Goal: Task Accomplishment & Management: Use online tool/utility

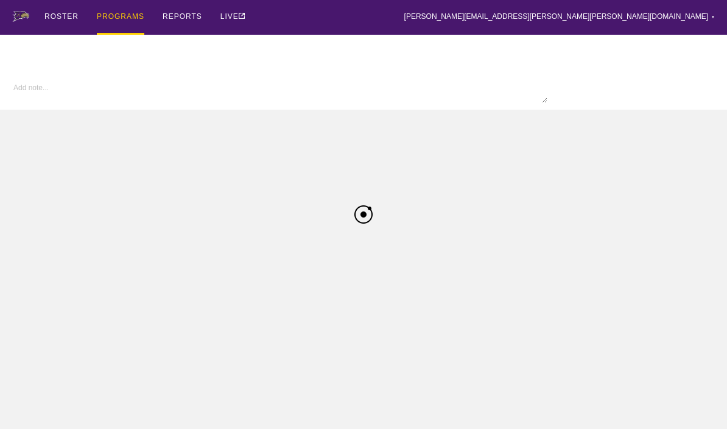
type input "WSOC FA25"
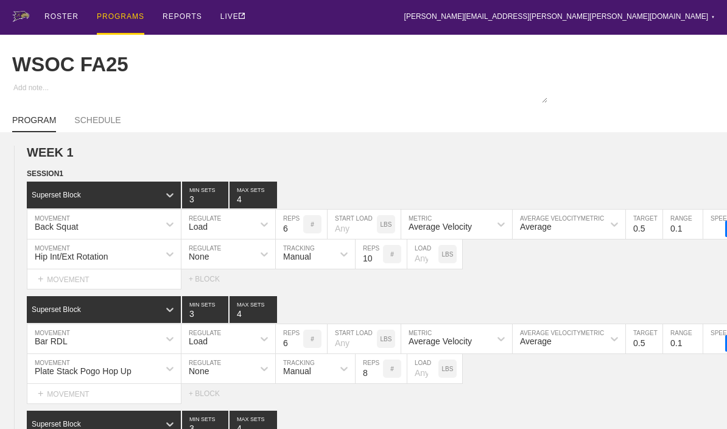
scroll to position [1, 0]
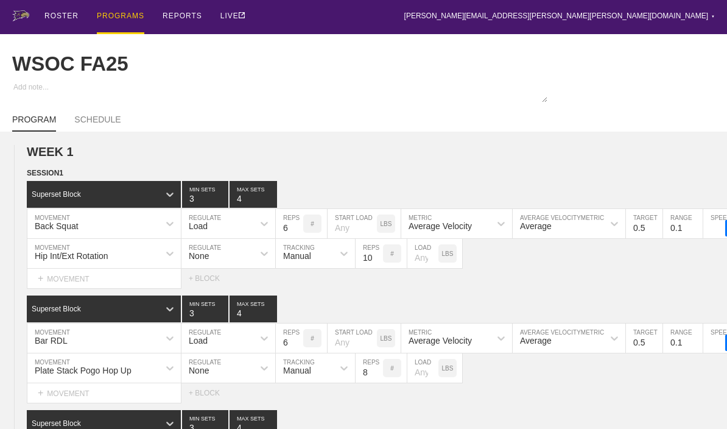
click at [120, 26] on div "PROGRAMS" at bounding box center [120, 16] width 47 height 35
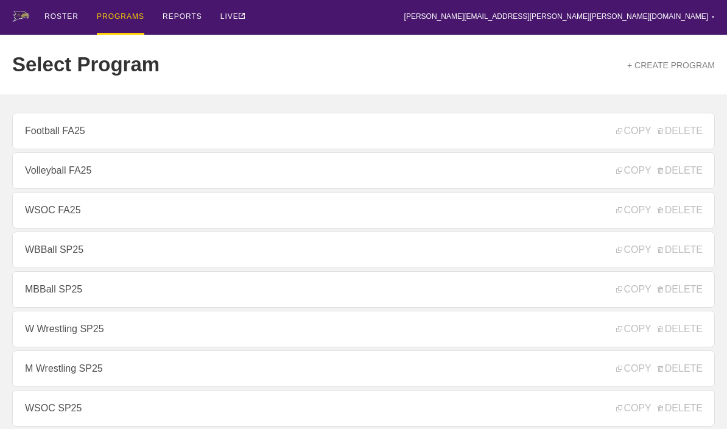
click at [45, 134] on link "Football FA25" at bounding box center [363, 131] width 702 height 37
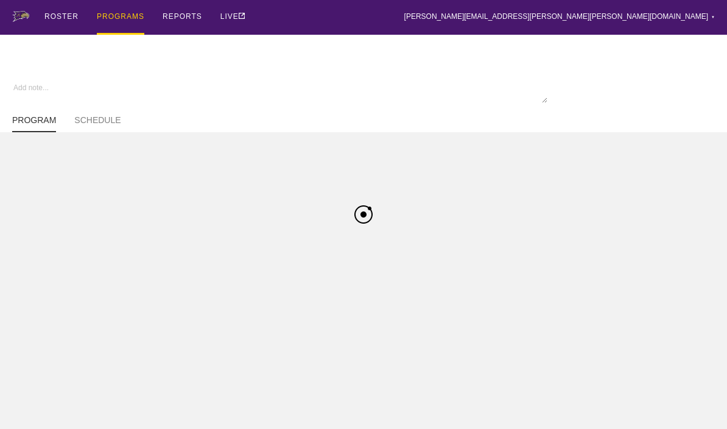
type textarea "x"
type input "Football FA25"
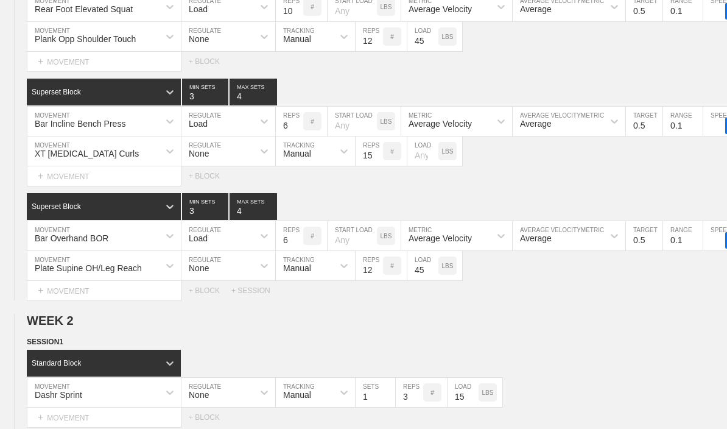
type textarea "x"
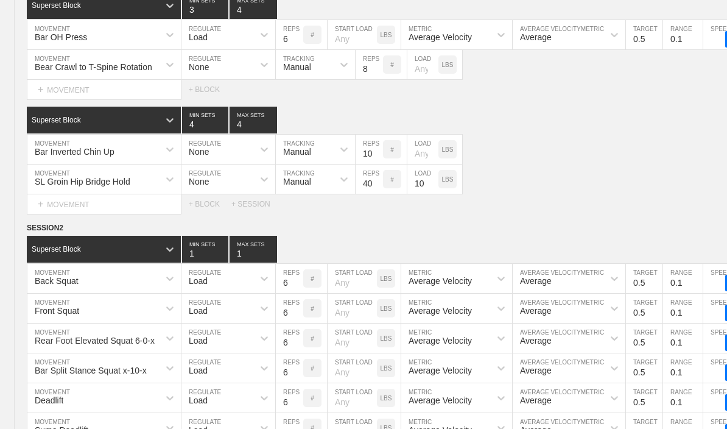
scroll to position [1483, 0]
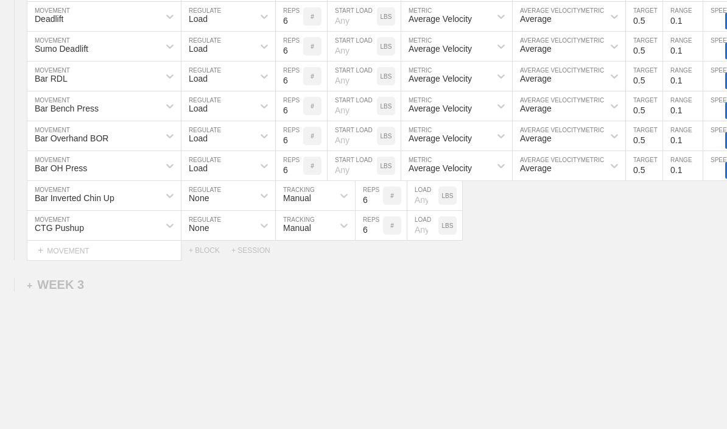
click at [55, 292] on div "+ WEEK 3" at bounding box center [55, 285] width 57 height 14
click at [46, 303] on div "+ SESSION 1" at bounding box center [50, 297] width 47 height 11
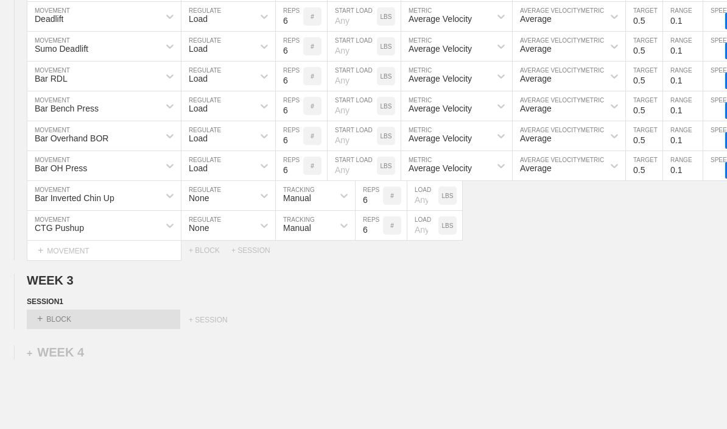
click at [51, 327] on div "+ BLOCK" at bounding box center [103, 318] width 153 height 19
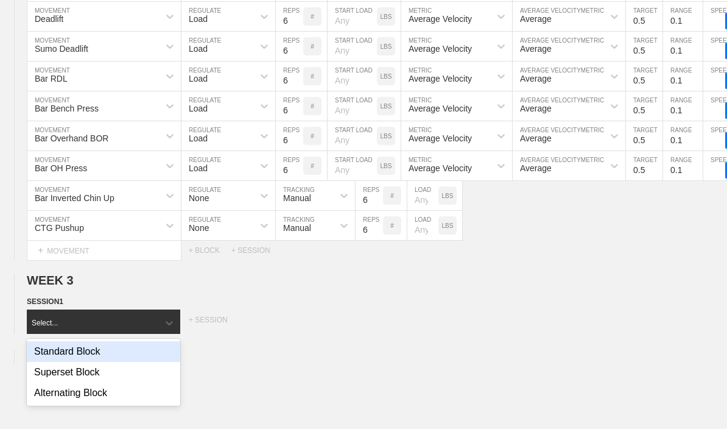
scroll to position [1495, 0]
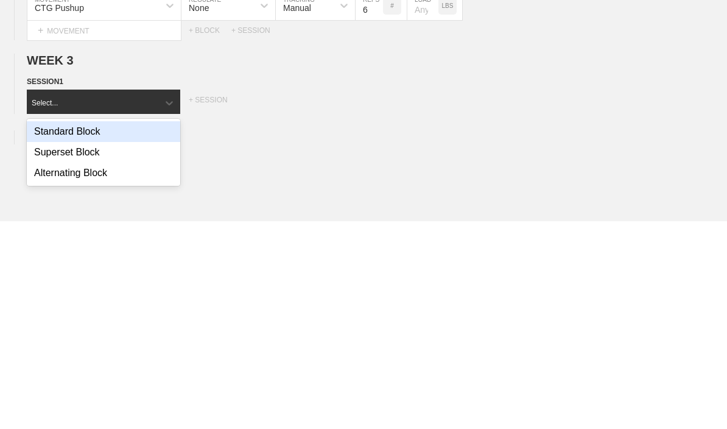
click at [44, 349] on div "Superset Block" at bounding box center [103, 359] width 153 height 21
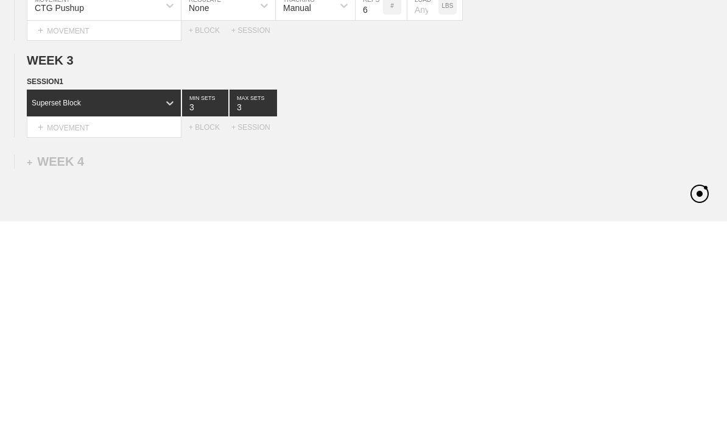
scroll to position [1557, 0]
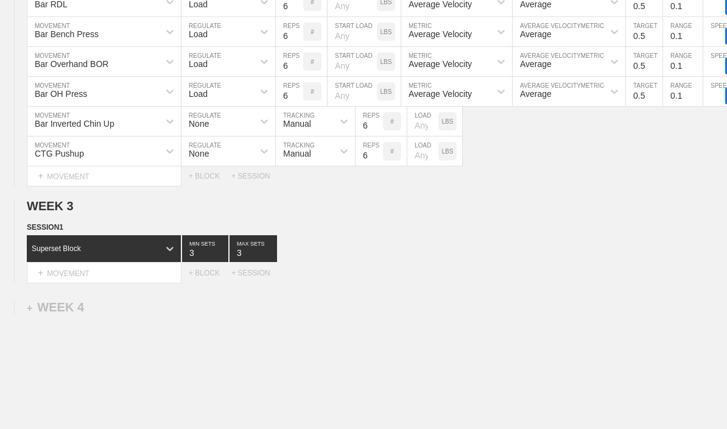
click at [204, 277] on div "+ BLOCK" at bounding box center [210, 272] width 43 height 9
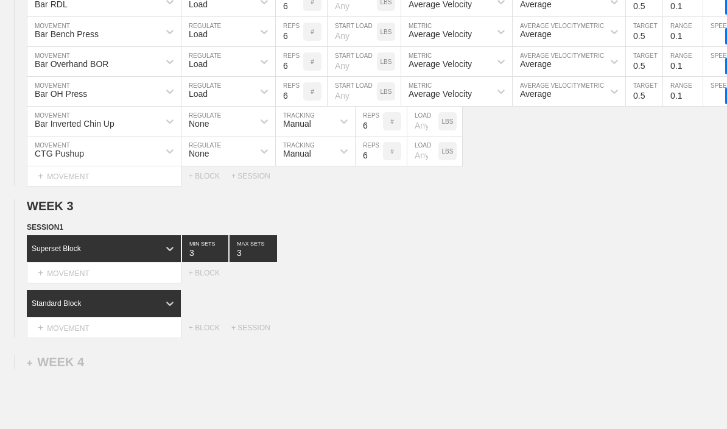
click at [206, 277] on div "+ BLOCK" at bounding box center [210, 272] width 43 height 9
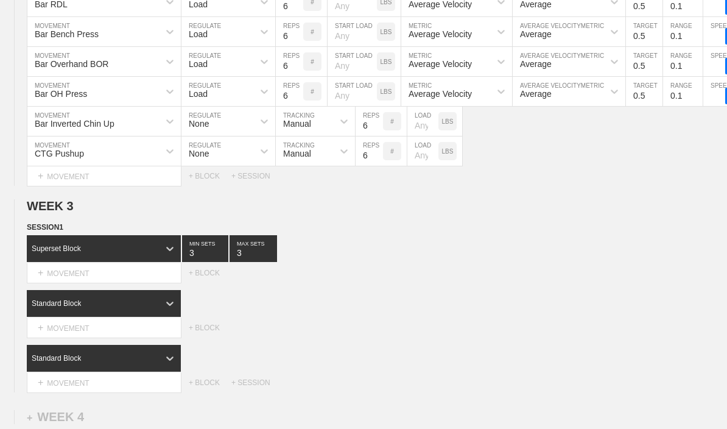
click at [205, 277] on div "+ BLOCK" at bounding box center [210, 272] width 43 height 9
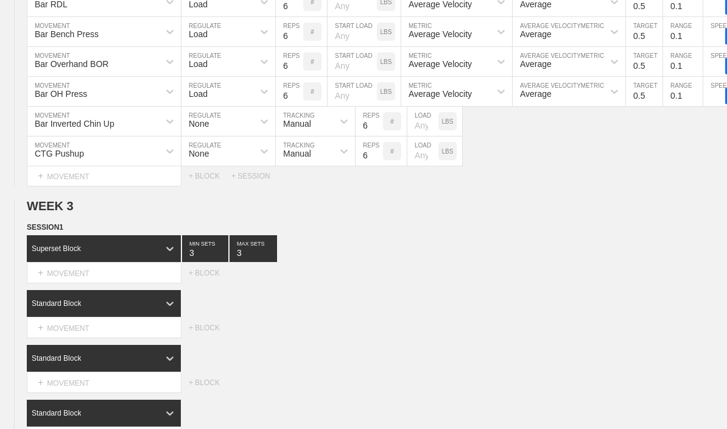
click at [240, 260] on input "3" at bounding box center [252, 248] width 47 height 27
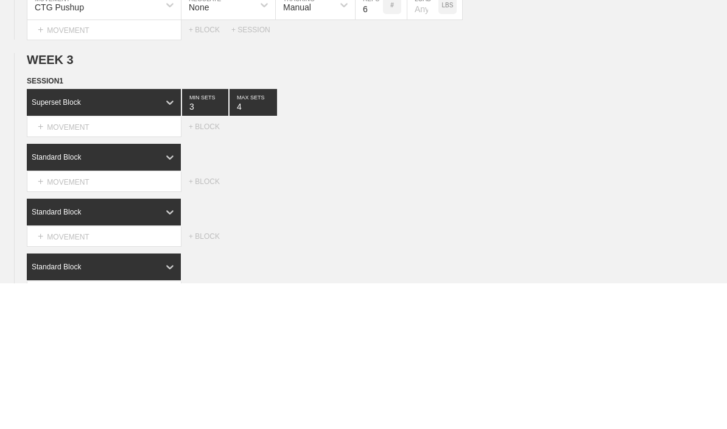
type input "4"
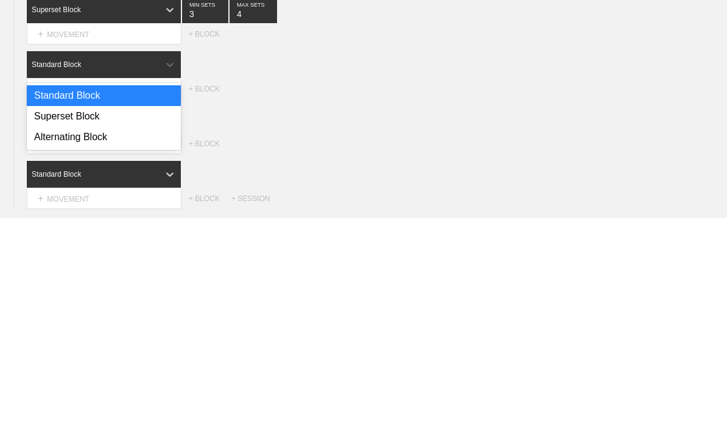
click at [44, 317] on div "Superset Block" at bounding box center [104, 327] width 154 height 21
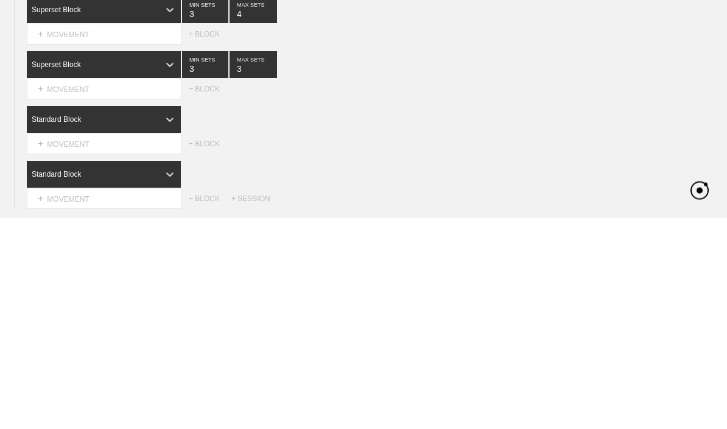
scroll to position [1746, 0]
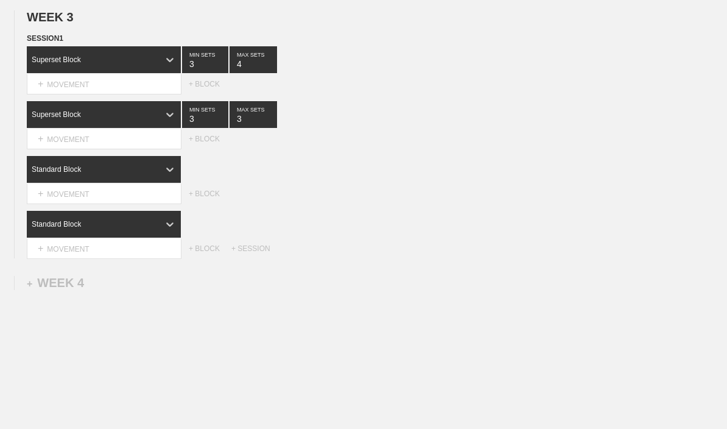
click at [60, 173] on div "Standard Block" at bounding box center [56, 169] width 49 height 9
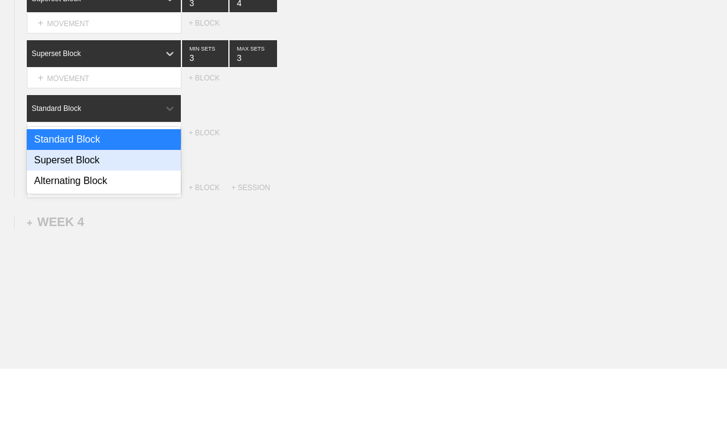
click at [52, 211] on div "Superset Block" at bounding box center [104, 221] width 154 height 21
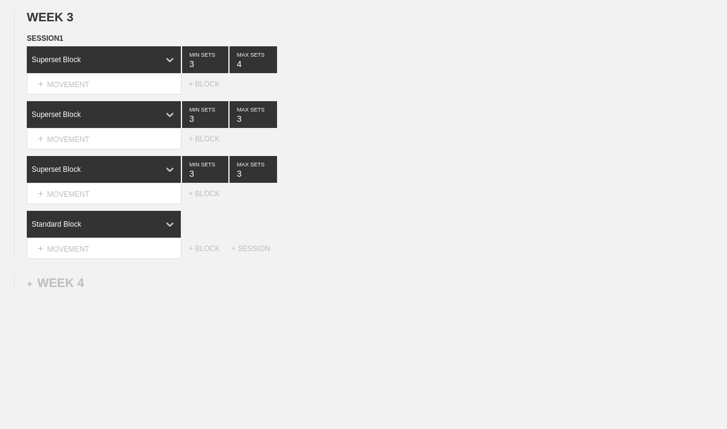
click at [61, 228] on div "Standard Block" at bounding box center [56, 224] width 49 height 9
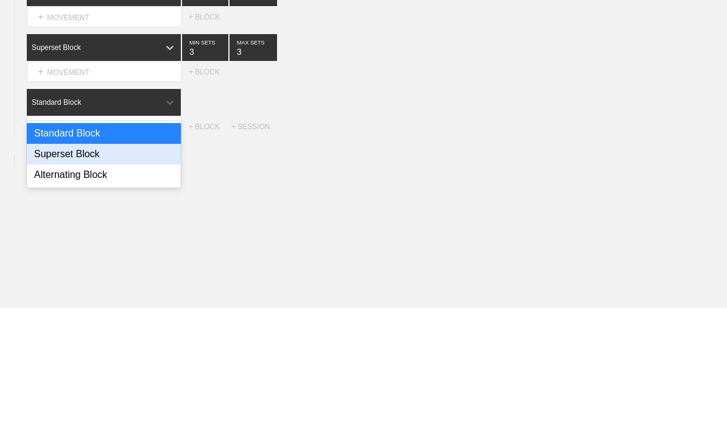
click at [50, 265] on div "Superset Block" at bounding box center [104, 275] width 154 height 21
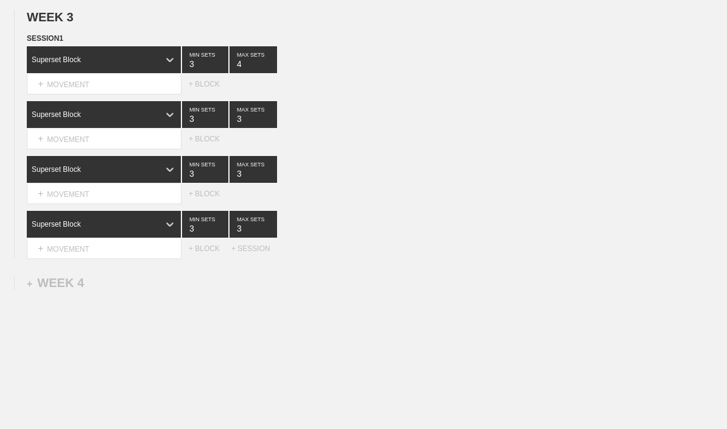
click at [247, 124] on input "3" at bounding box center [252, 114] width 47 height 27
type input "4"
click at [246, 177] on input "3" at bounding box center [252, 169] width 47 height 27
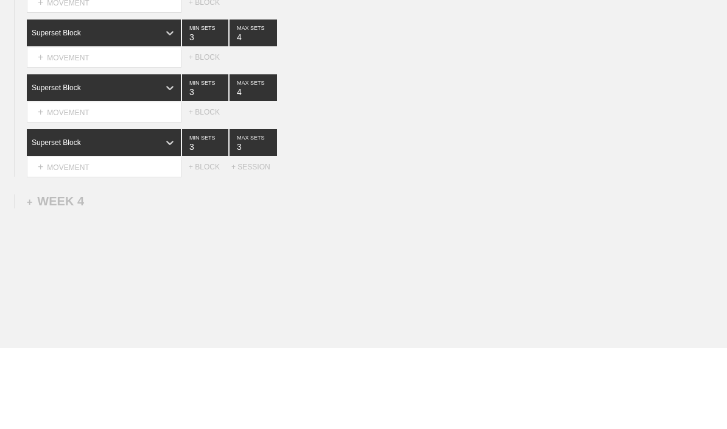
type input "4"
click at [249, 211] on input "3" at bounding box center [252, 224] width 47 height 27
type input "4"
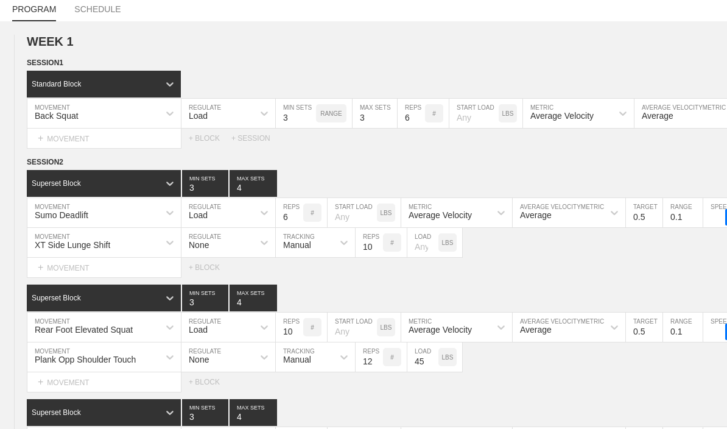
scroll to position [0, 0]
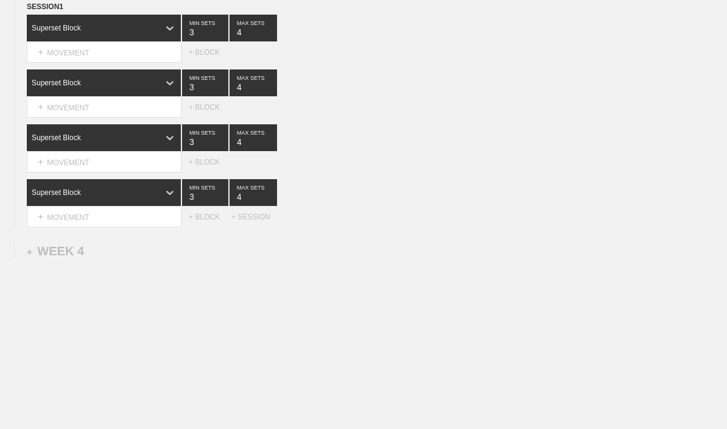
type textarea "x"
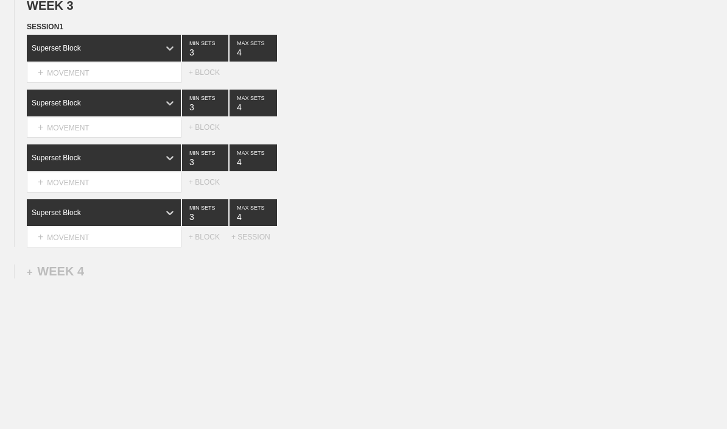
scroll to position [1755, 0]
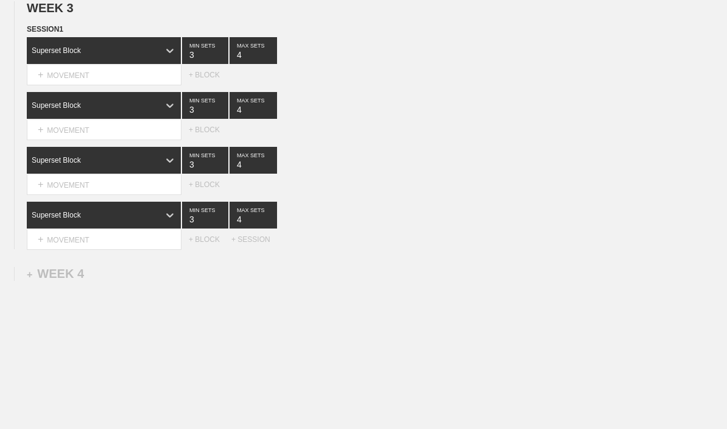
type input "4"
click at [54, 79] on div "+ MOVEMENT" at bounding box center [104, 75] width 155 height 20
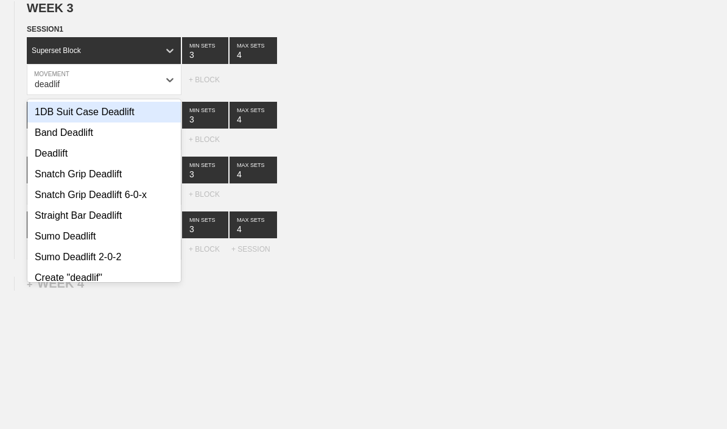
type input "deadlift"
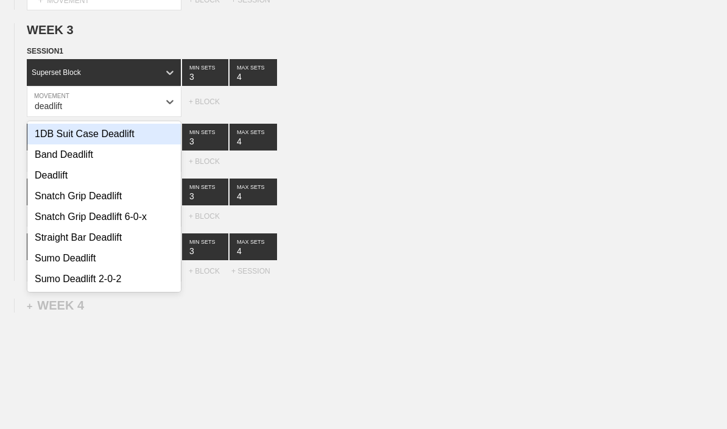
type textarea "x"
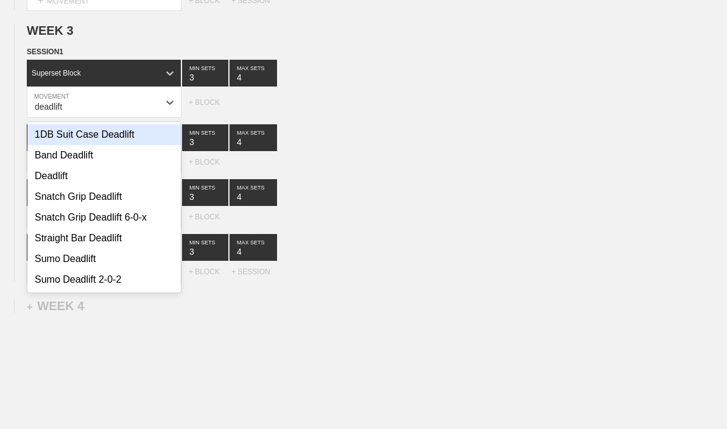
click at [44, 166] on div "Band Deadlift" at bounding box center [103, 155] width 153 height 21
type input "deadlift"
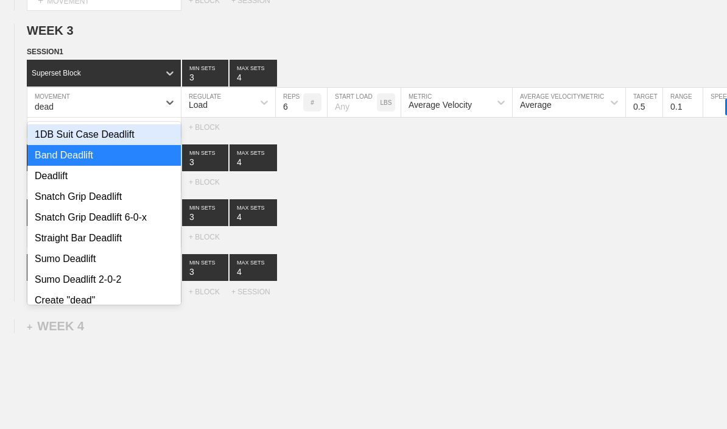
click at [42, 181] on div "Deadlift" at bounding box center [103, 176] width 153 height 21
type input "dead"
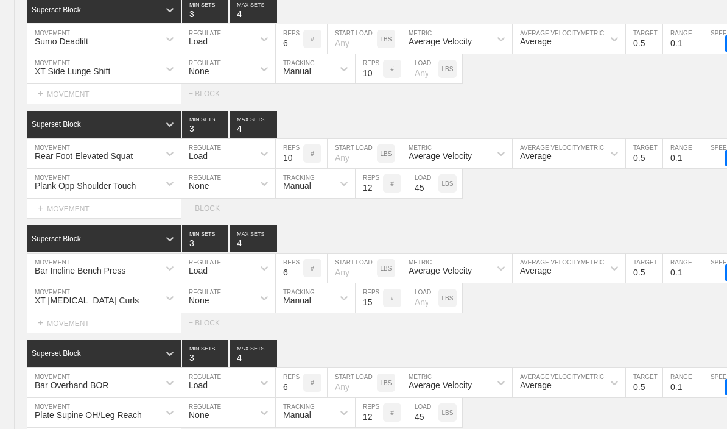
type textarea "x"
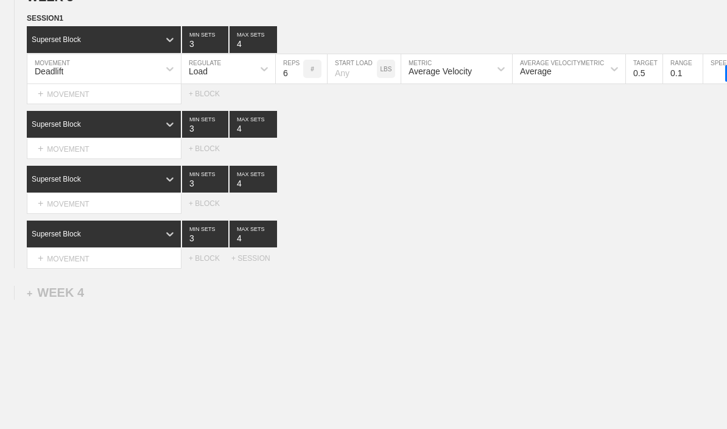
scroll to position [1776, 0]
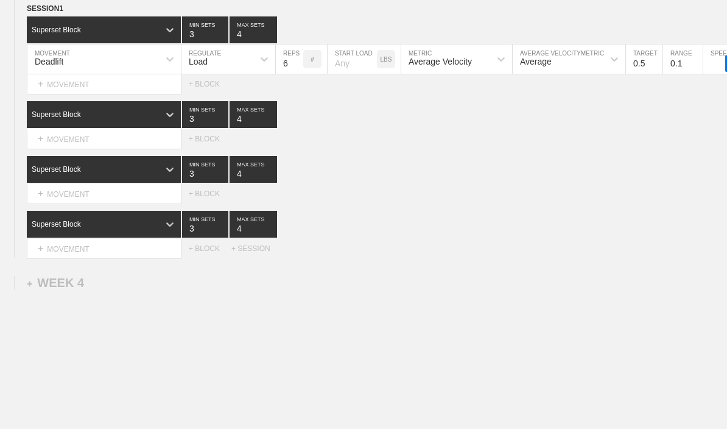
click at [62, 145] on div "+ MOVEMENT" at bounding box center [104, 139] width 155 height 20
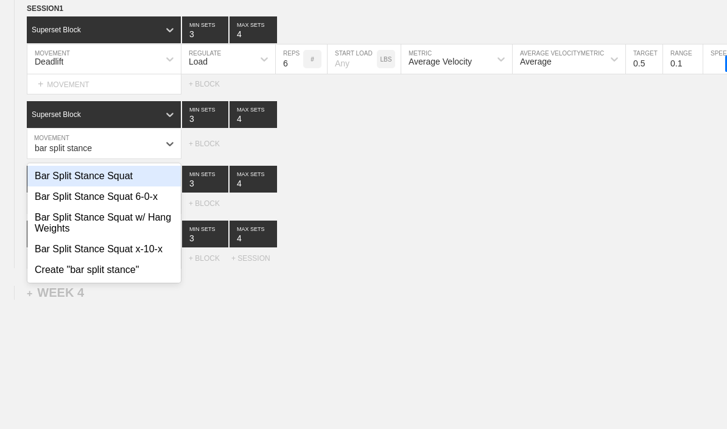
click at [60, 178] on div "Bar Split Stance Squat" at bounding box center [103, 176] width 153 height 21
type input "bar split stance"
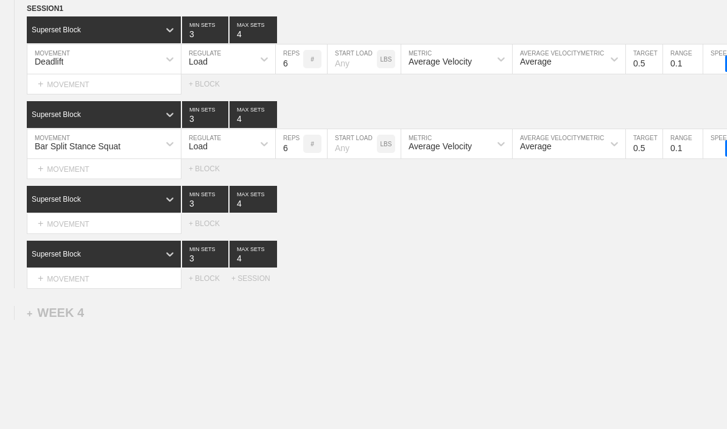
click at [285, 149] on input "6" at bounding box center [289, 143] width 27 height 29
type input "10"
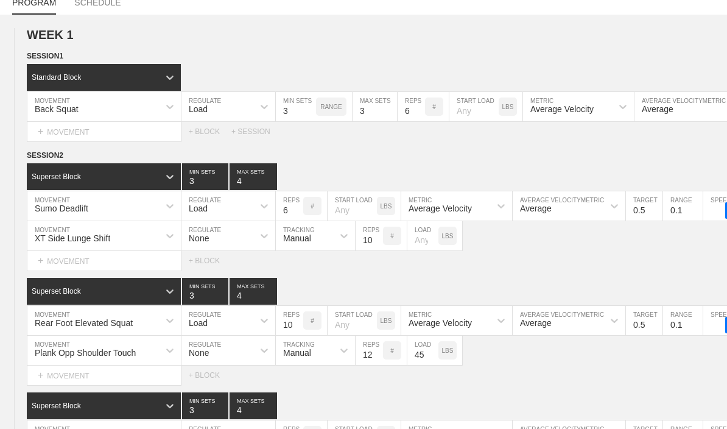
scroll to position [0, 0]
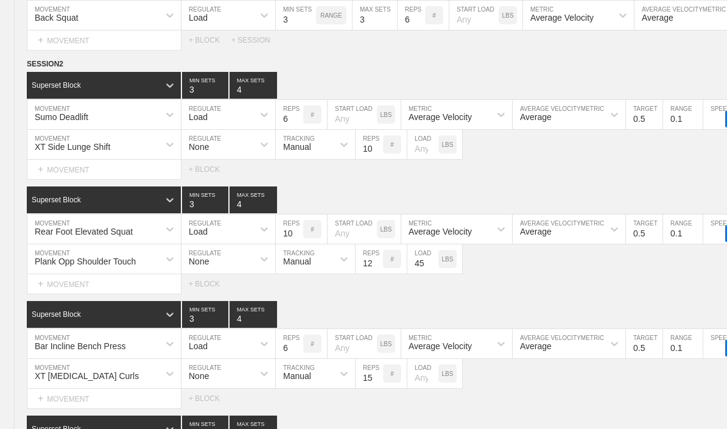
type textarea "x"
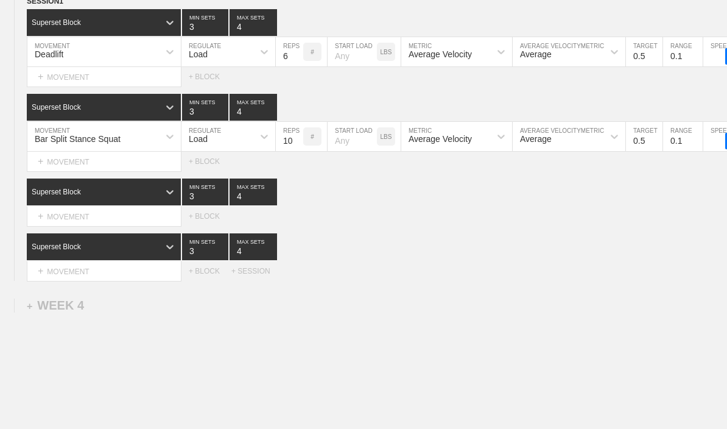
scroll to position [1787, 0]
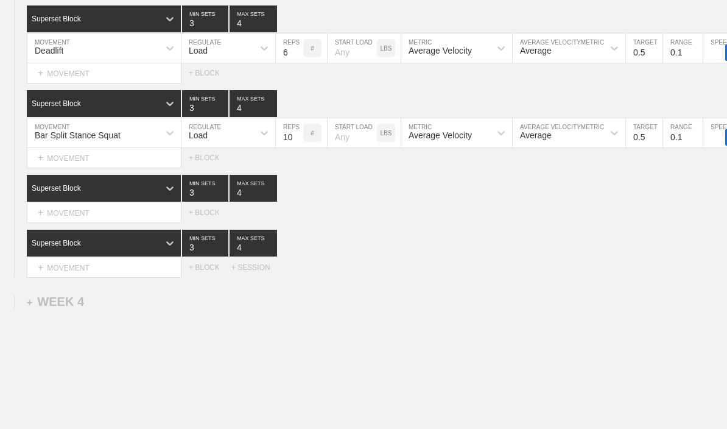
type input "10"
click at [61, 215] on div "+ MOVEMENT" at bounding box center [104, 213] width 155 height 20
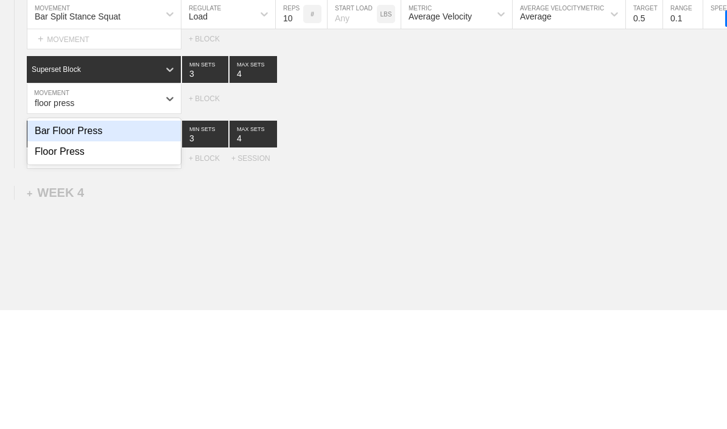
click at [54, 239] on div "Bar Floor Press" at bounding box center [103, 249] width 153 height 21
type input "floor press"
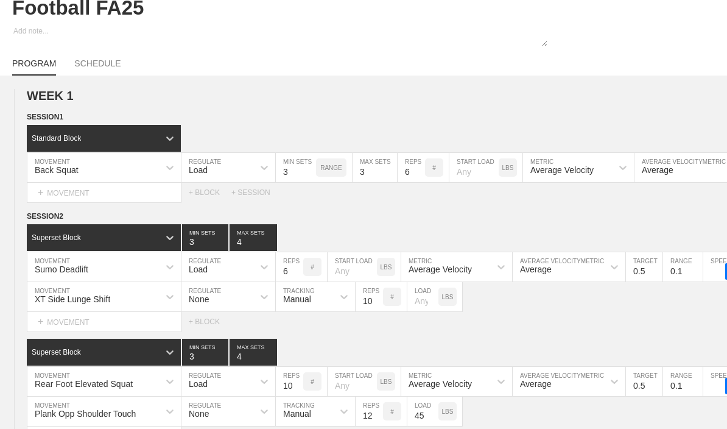
scroll to position [0, 0]
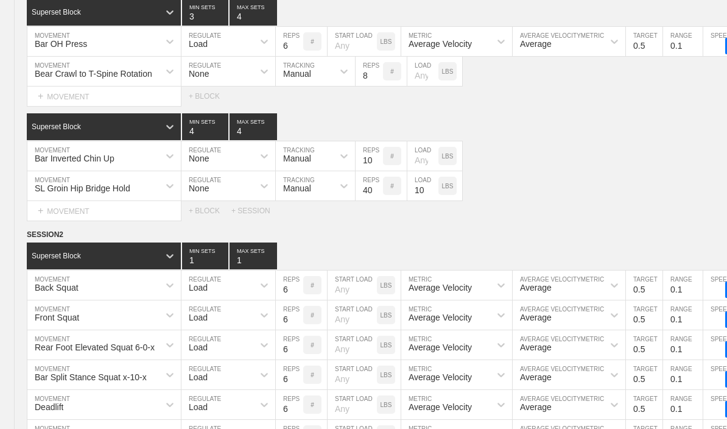
type textarea "x"
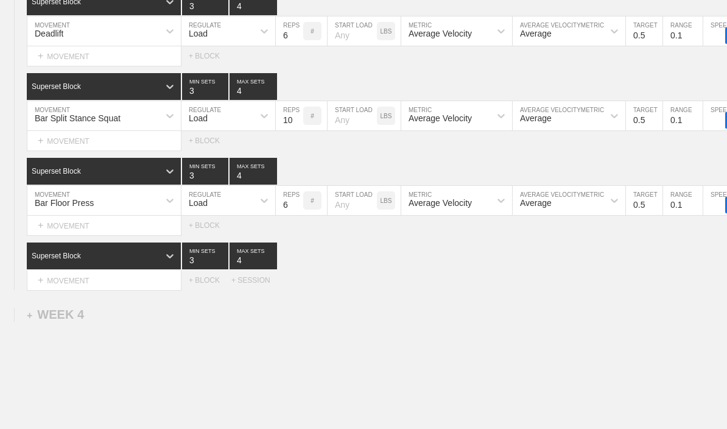
scroll to position [1804, 0]
click at [61, 280] on div "+ MOVEMENT" at bounding box center [104, 280] width 155 height 20
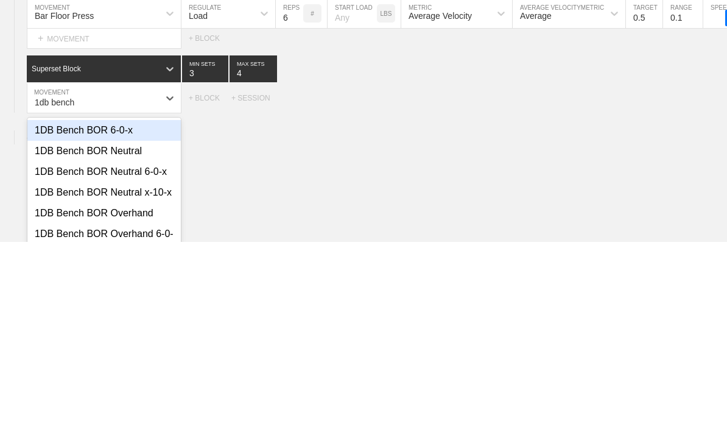
scroll to position [49, 0]
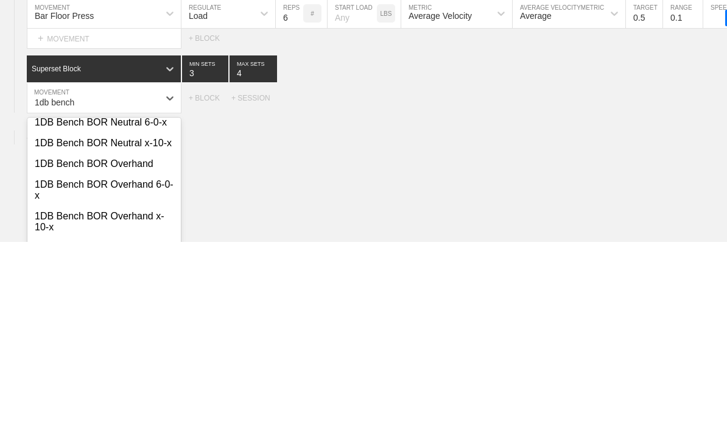
click at [62, 340] on div "1DB Bench BOR Overhand" at bounding box center [103, 350] width 153 height 21
type input "1db bench"
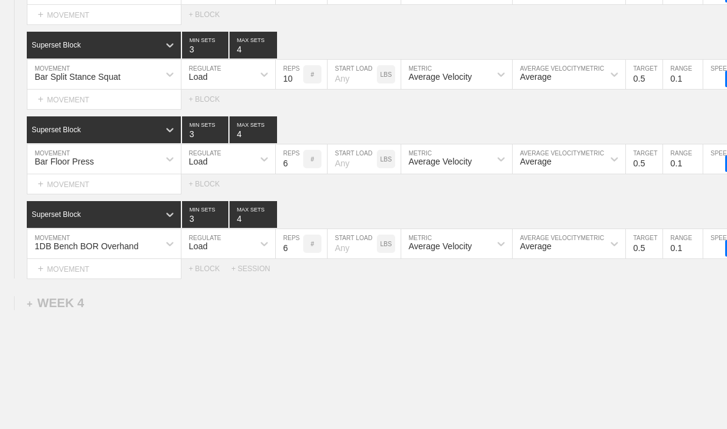
click at [279, 254] on input "6" at bounding box center [289, 243] width 27 height 29
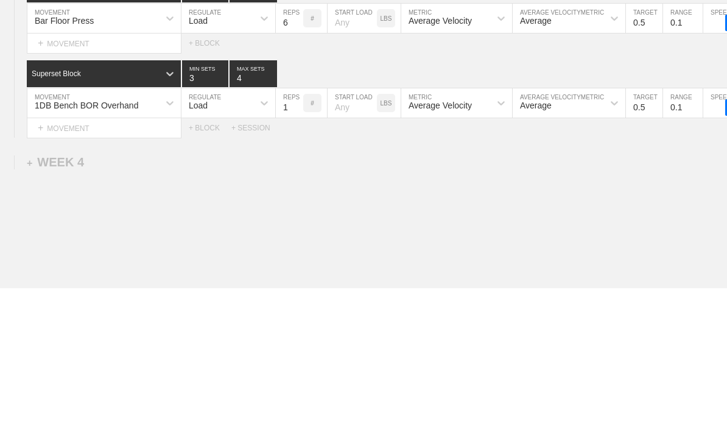
type input "10"
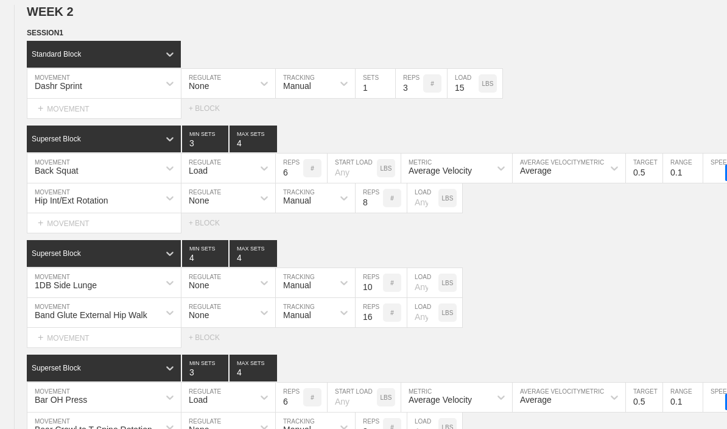
scroll to position [0, 0]
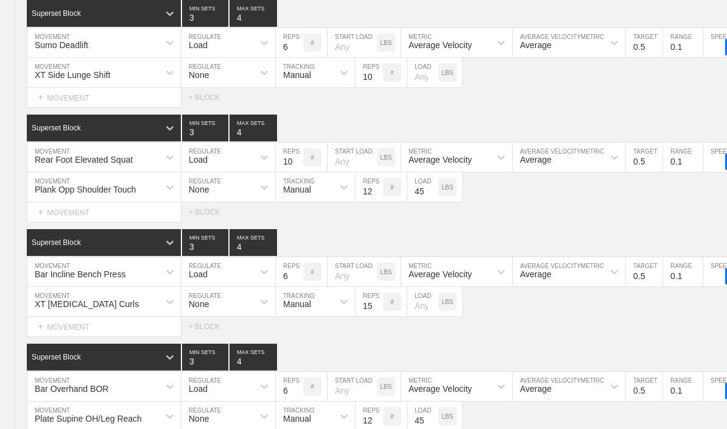
type textarea "x"
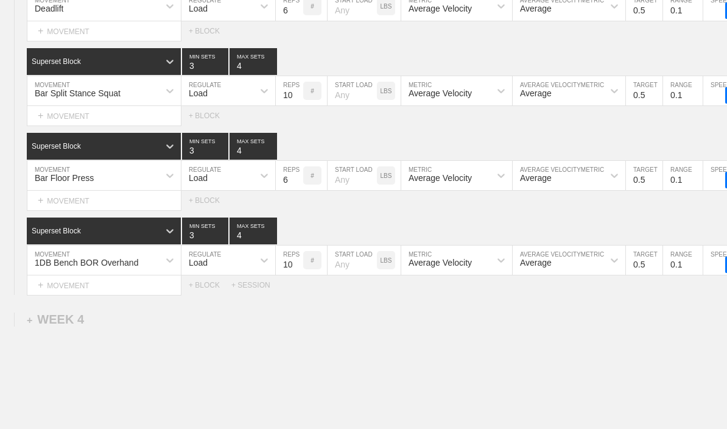
scroll to position [1762, 0]
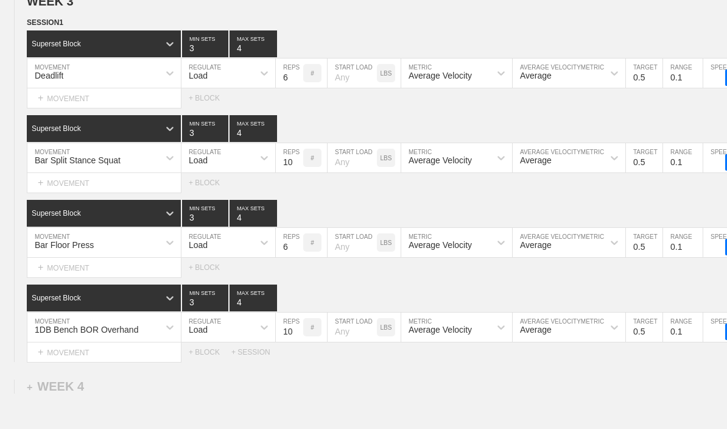
type input "10"
click at [82, 362] on div "+ MOVEMENT" at bounding box center [104, 352] width 155 height 20
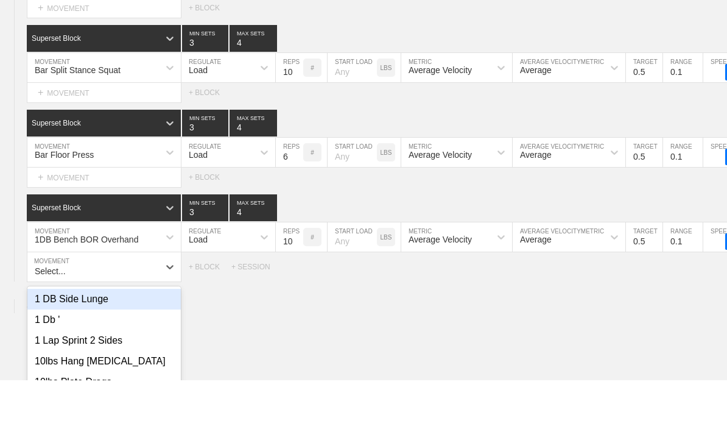
scroll to position [1852, 0]
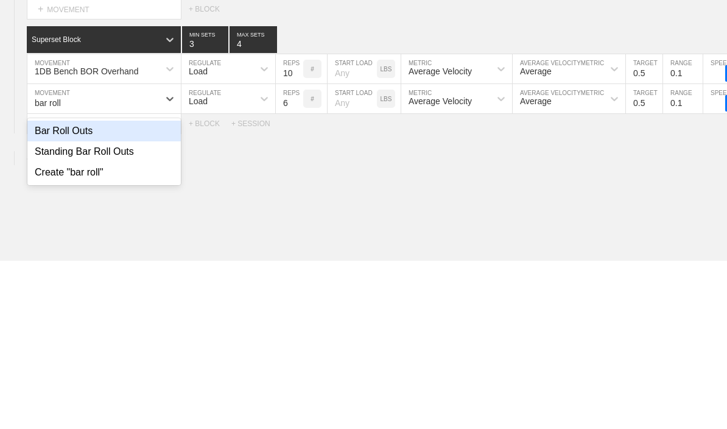
click at [93, 289] on div "Bar Roll Outs" at bounding box center [103, 299] width 153 height 21
type input "bar roll"
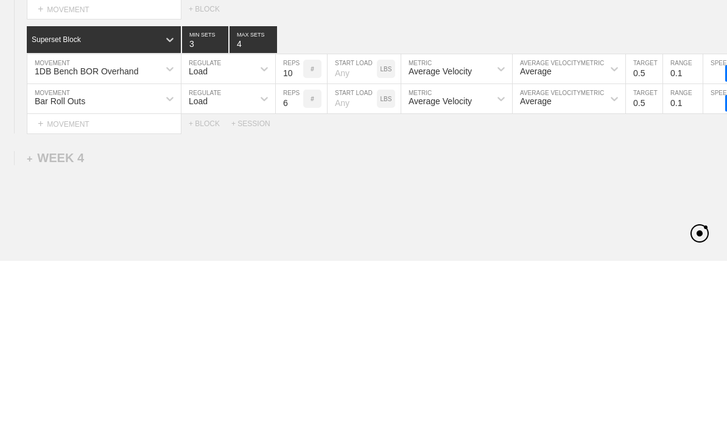
scroll to position [1895, 0]
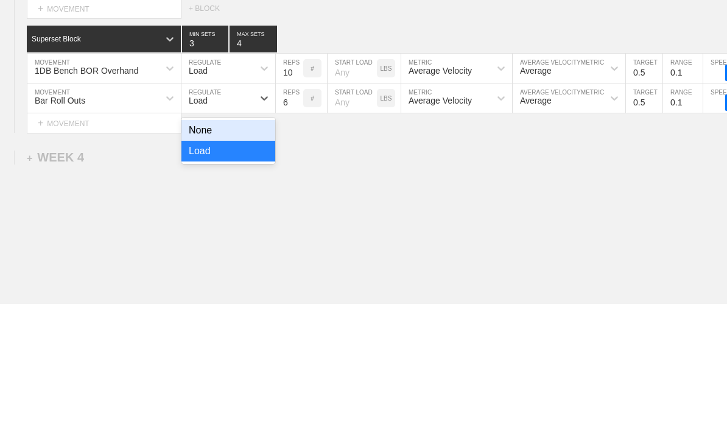
click at [229, 245] on div "None" at bounding box center [228, 255] width 94 height 21
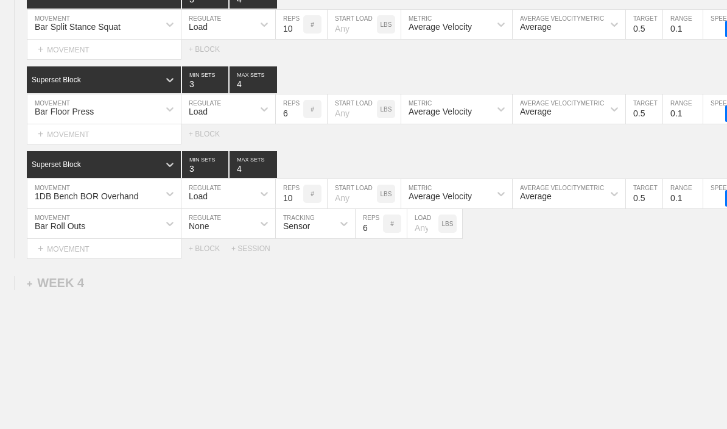
click at [324, 234] on div "Sensor" at bounding box center [304, 223] width 57 height 21
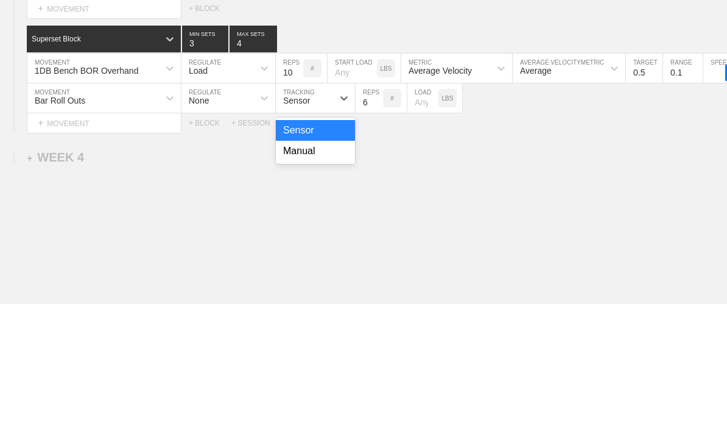
click at [320, 266] on div "Manual" at bounding box center [315, 276] width 79 height 21
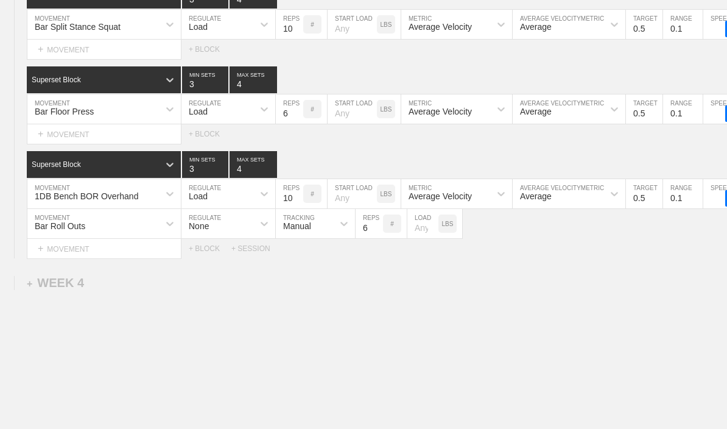
click at [365, 238] on input "6" at bounding box center [368, 223] width 27 height 29
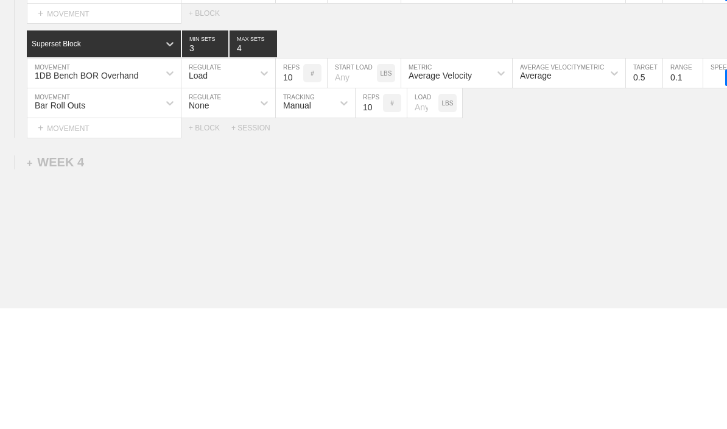
type input "10"
click at [422, 209] on input "number" at bounding box center [422, 223] width 31 height 29
type input "65"
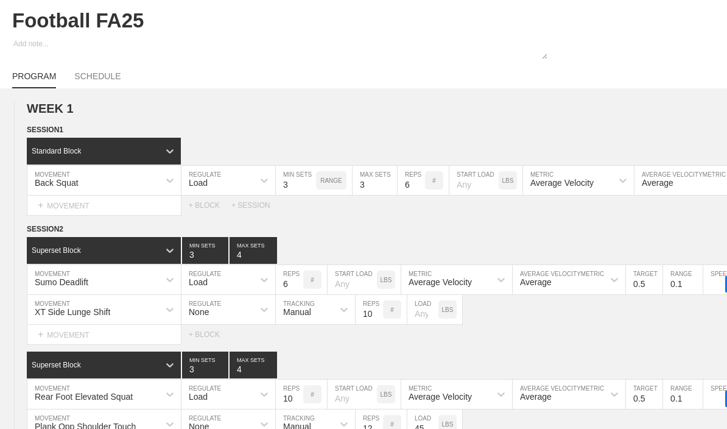
scroll to position [0, 0]
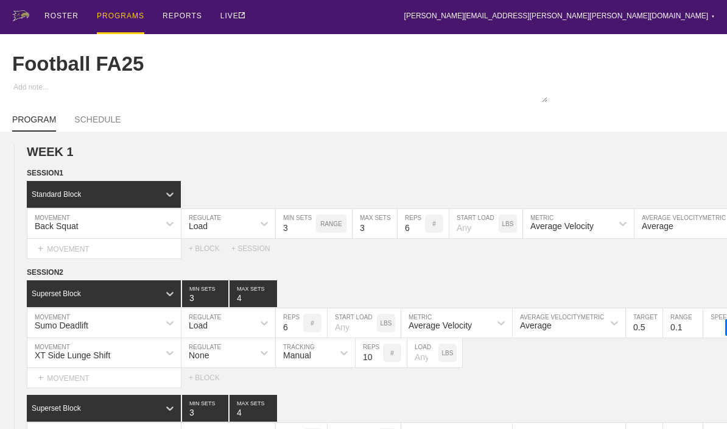
type textarea "x"
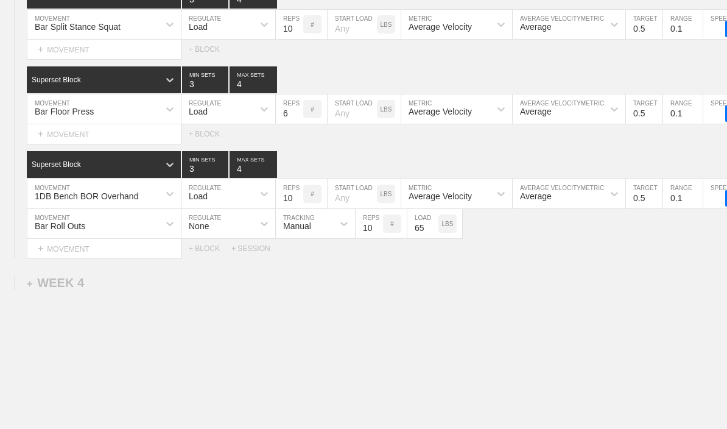
scroll to position [1895, 0]
click at [85, 144] on div "+ MOVEMENT" at bounding box center [104, 134] width 155 height 20
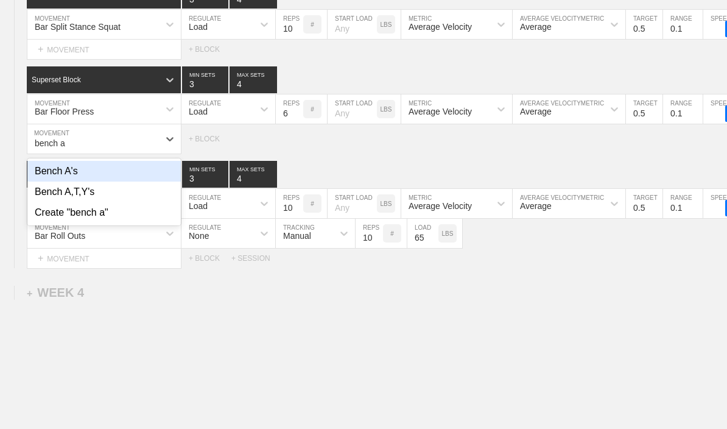
click at [102, 175] on div "Bench A's" at bounding box center [103, 171] width 153 height 21
type input "bench a"
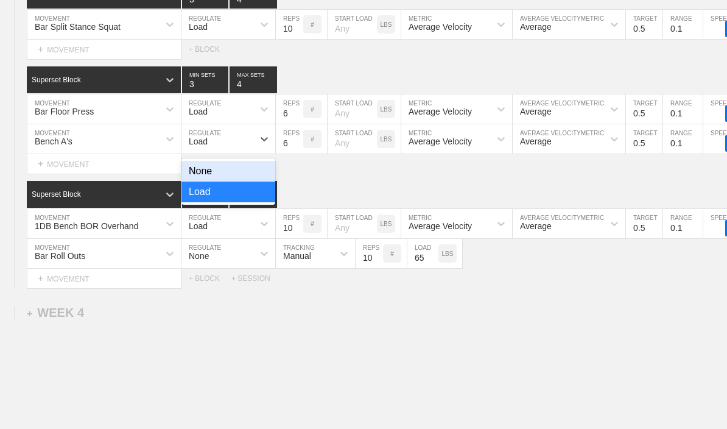
click at [242, 180] on div "None" at bounding box center [228, 171] width 94 height 21
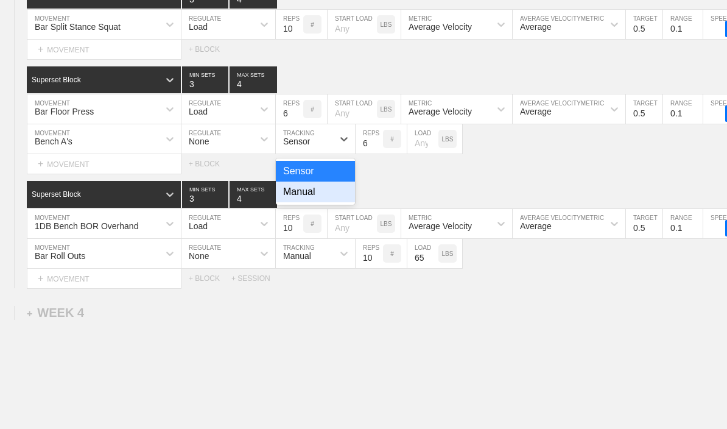
click at [315, 201] on div "Manual" at bounding box center [315, 191] width 79 height 21
click at [369, 153] on input "6" at bounding box center [368, 138] width 27 height 29
type input "12"
click at [418, 153] on input "number" at bounding box center [422, 138] width 31 height 29
type input "5"
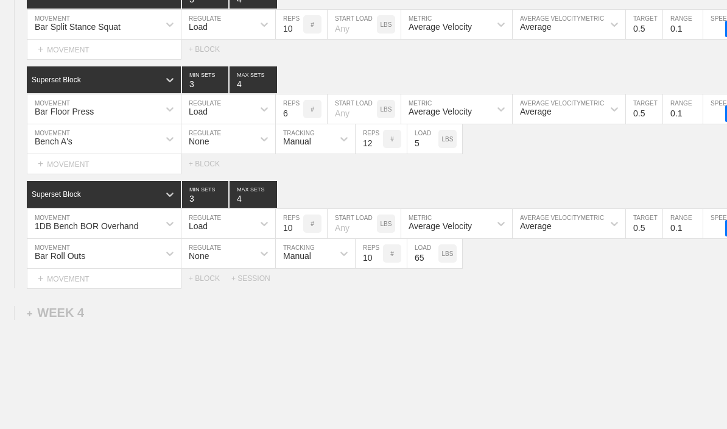
click at [527, 173] on div "Select... MOVEMENT + MOVEMENT + BLOCK" at bounding box center [363, 163] width 727 height 19
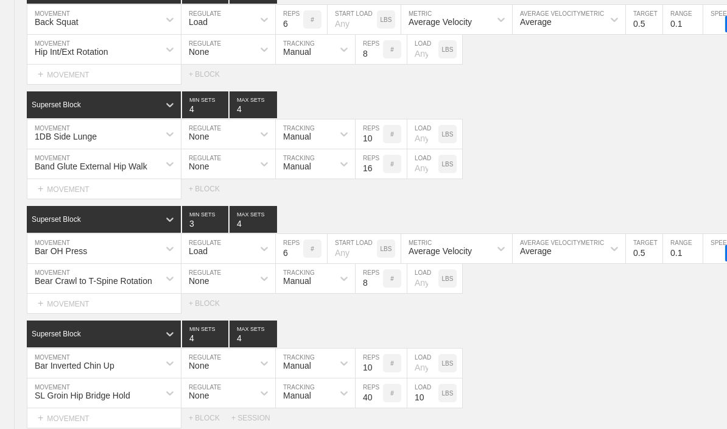
scroll to position [867, 0]
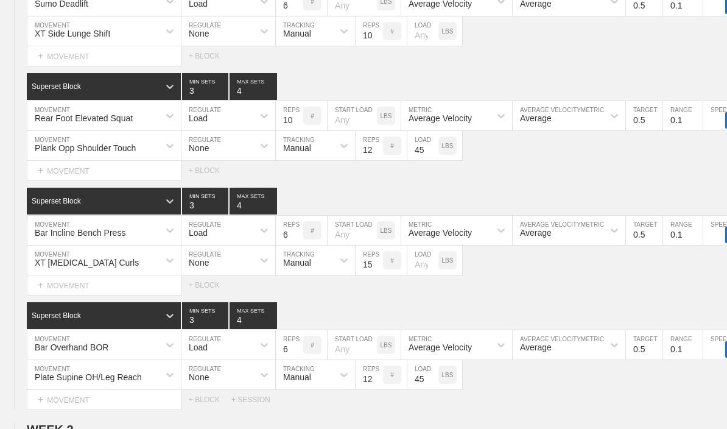
type textarea "x"
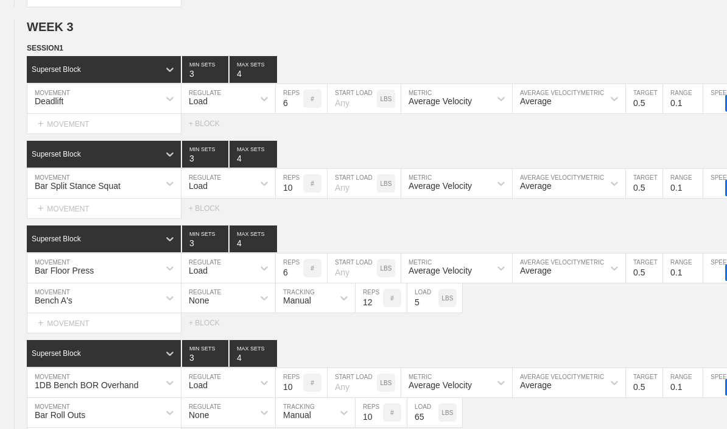
scroll to position [1734, 0]
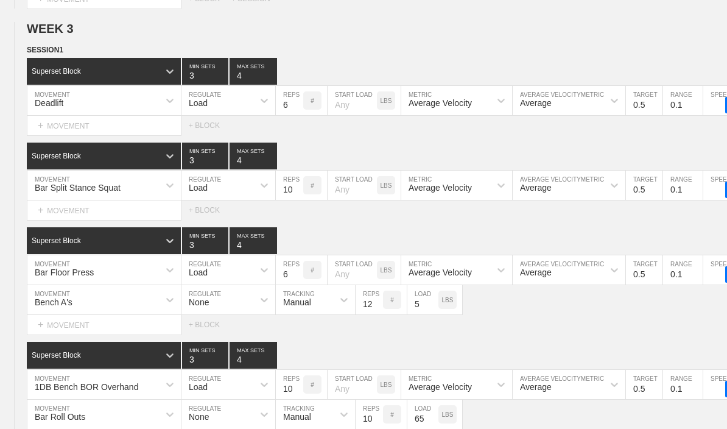
click at [125, 131] on div "+ MOVEMENT" at bounding box center [104, 126] width 155 height 20
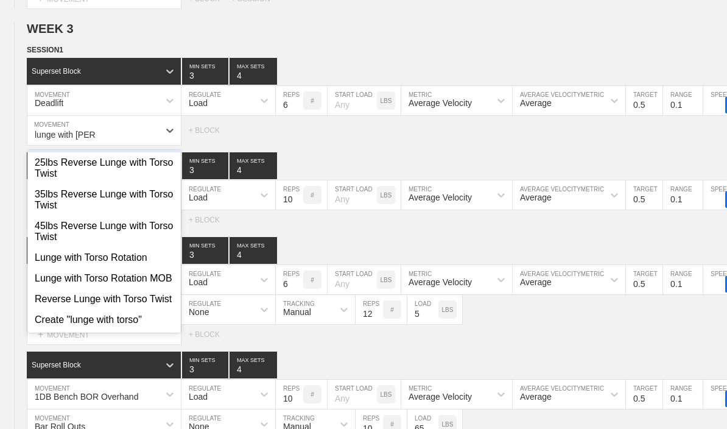
scroll to position [46, 0]
click at [156, 289] on div "Lunge with Torso Rotation MOB" at bounding box center [103, 278] width 153 height 21
type input "lunge with [PERSON_NAME]"
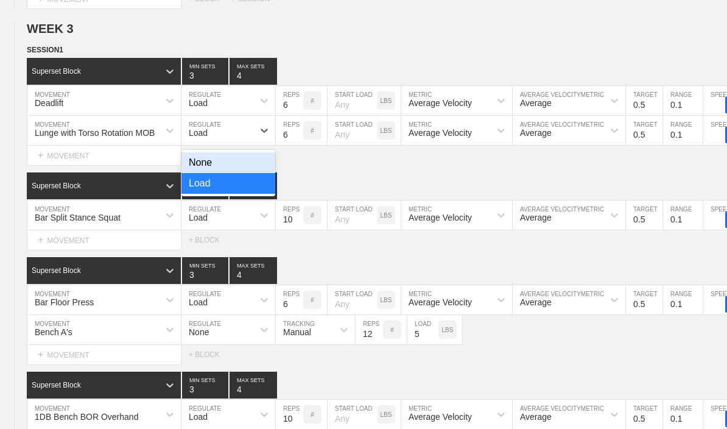
click at [249, 163] on div "None" at bounding box center [228, 162] width 94 height 21
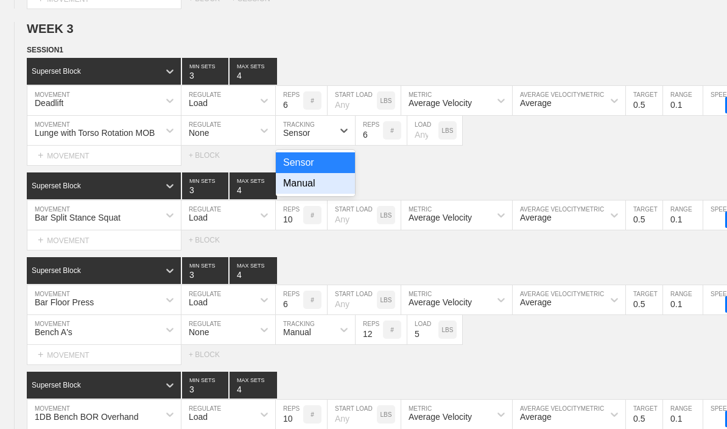
click at [320, 189] on div "Manual" at bounding box center [315, 183] width 79 height 21
click at [374, 137] on input "6" at bounding box center [368, 130] width 27 height 29
type input "8"
click at [94, 246] on div "+ MOVEMENT" at bounding box center [104, 240] width 155 height 20
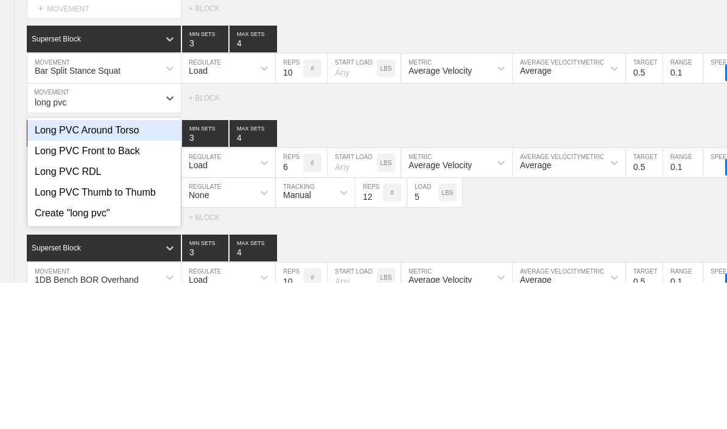
scroll to position [0, 0]
click at [133, 287] on div "Long PVC Front to Back" at bounding box center [103, 297] width 153 height 21
type input "long pvc"
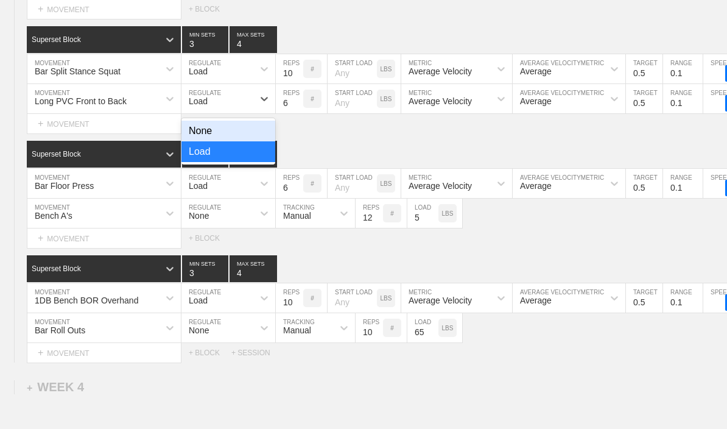
click at [245, 135] on div "None" at bounding box center [228, 131] width 94 height 21
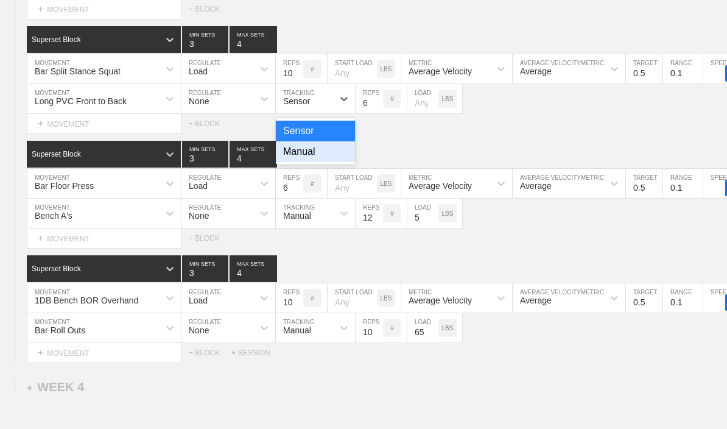
click at [327, 162] on div "Manual" at bounding box center [315, 151] width 79 height 21
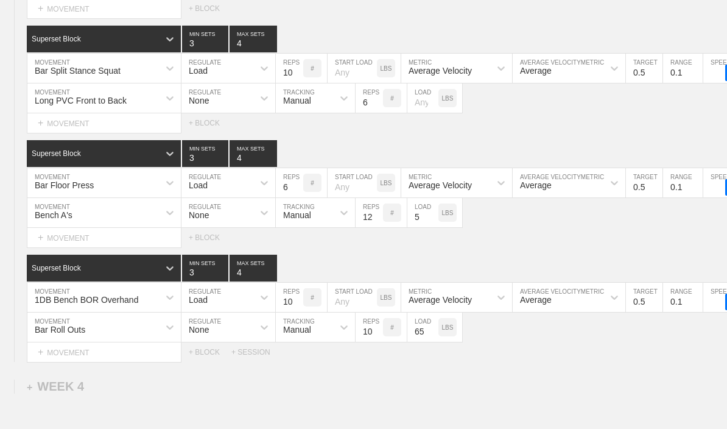
click at [366, 113] on input "6" at bounding box center [368, 97] width 27 height 29
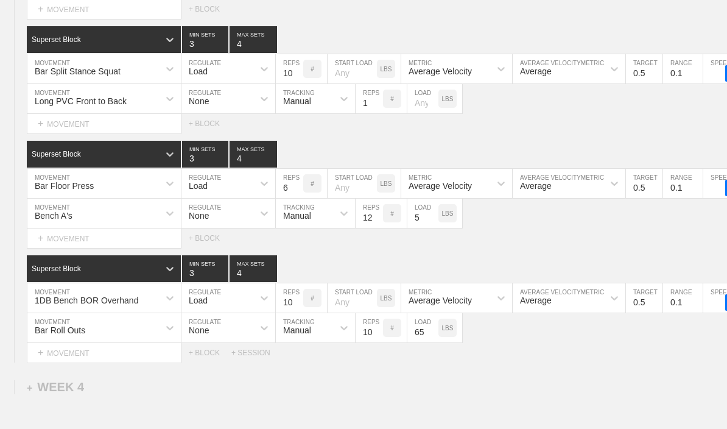
type input "10"
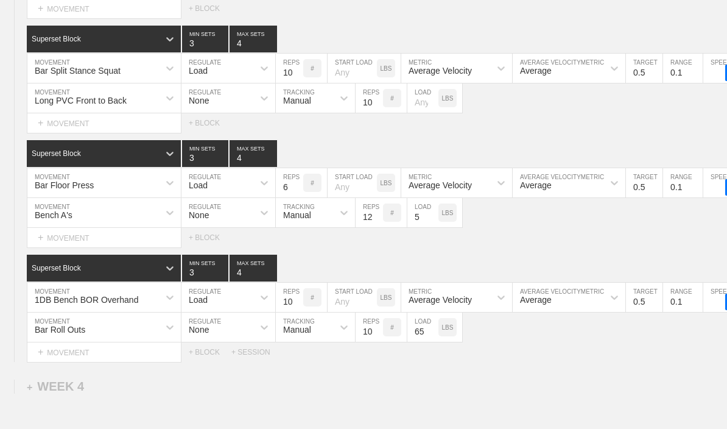
scroll to position [1881, 0]
type textarea "x"
